Goal: Task Accomplishment & Management: Manage account settings

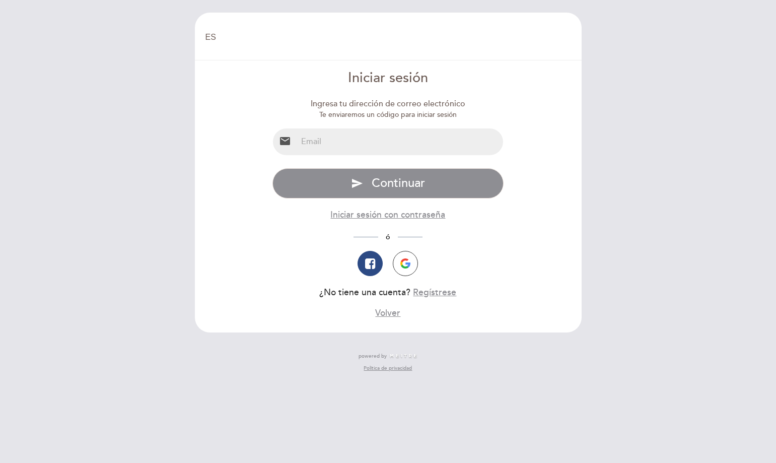
select select "es"
click at [314, 143] on input "email" at bounding box center [400, 141] width 206 height 27
type input "[EMAIL_ADDRESS][DOMAIN_NAME]"
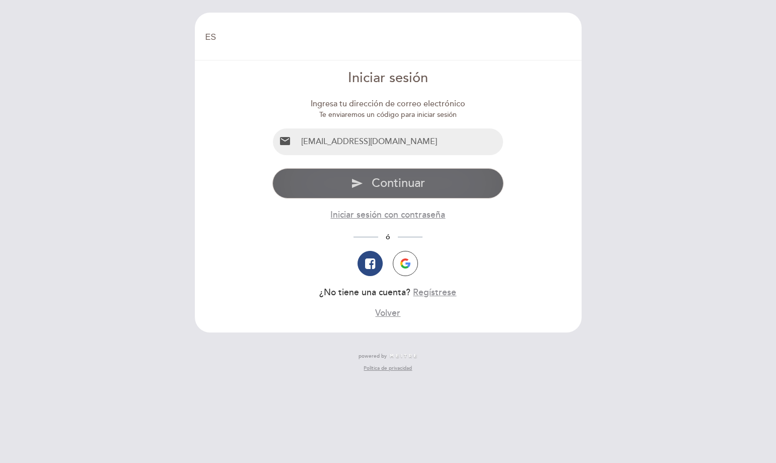
click at [361, 184] on icon "send" at bounding box center [357, 183] width 12 height 12
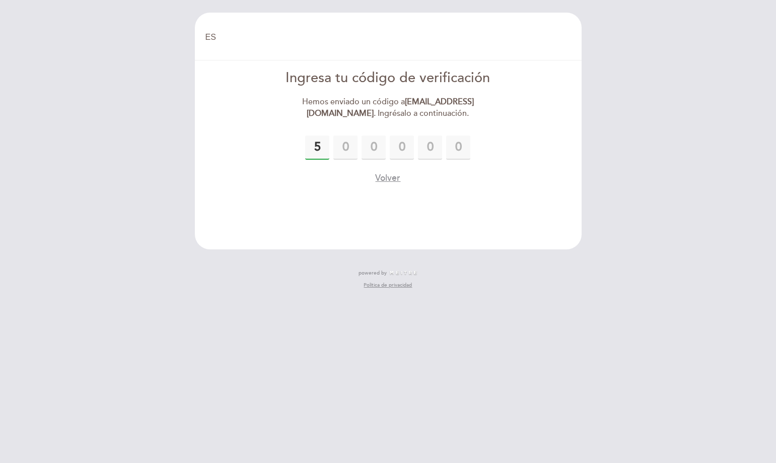
type input "5"
type input "4"
type input "5"
type input "3"
type input "7"
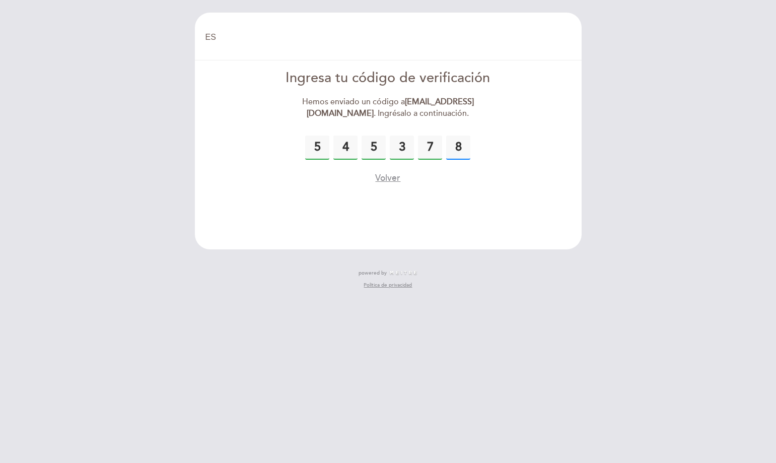
type input "8"
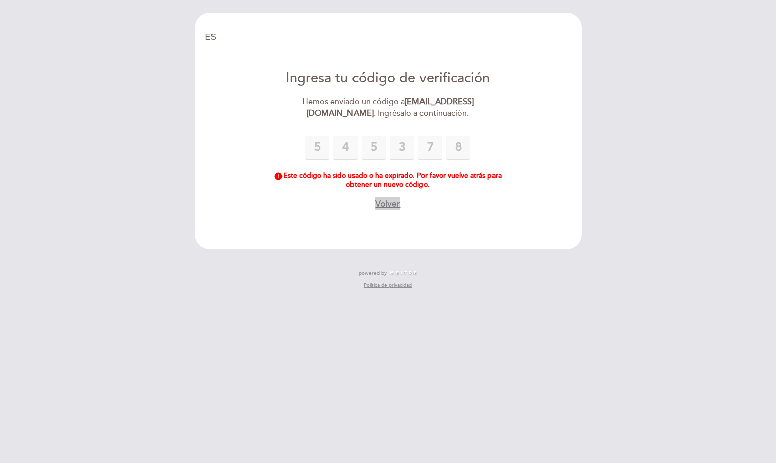
click at [385, 200] on button "Volver" at bounding box center [387, 203] width 25 height 13
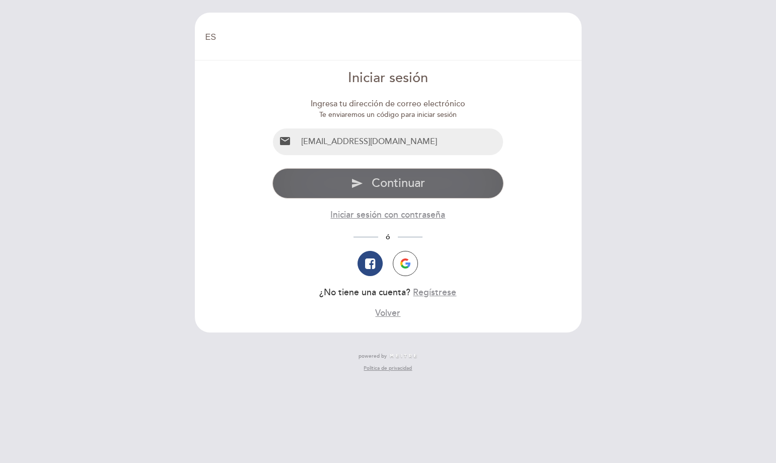
click at [387, 182] on span "Continuar" at bounding box center [398, 183] width 53 height 15
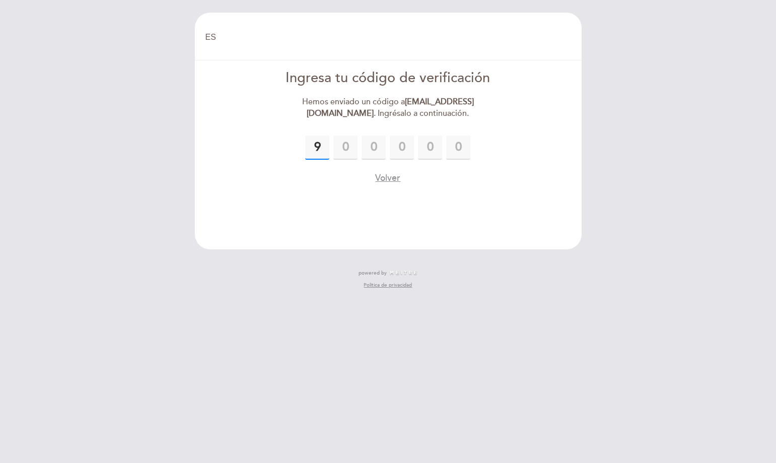
type input "9"
type input "0"
type input "2"
type input "4"
type input "1"
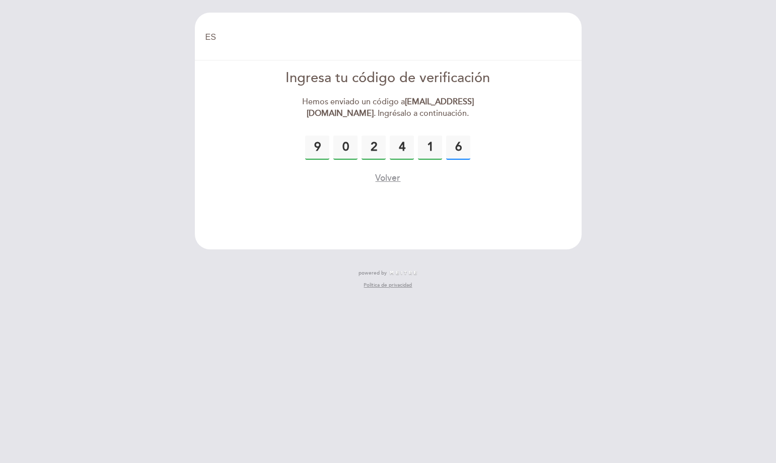
type input "6"
